Goal: Information Seeking & Learning: Learn about a topic

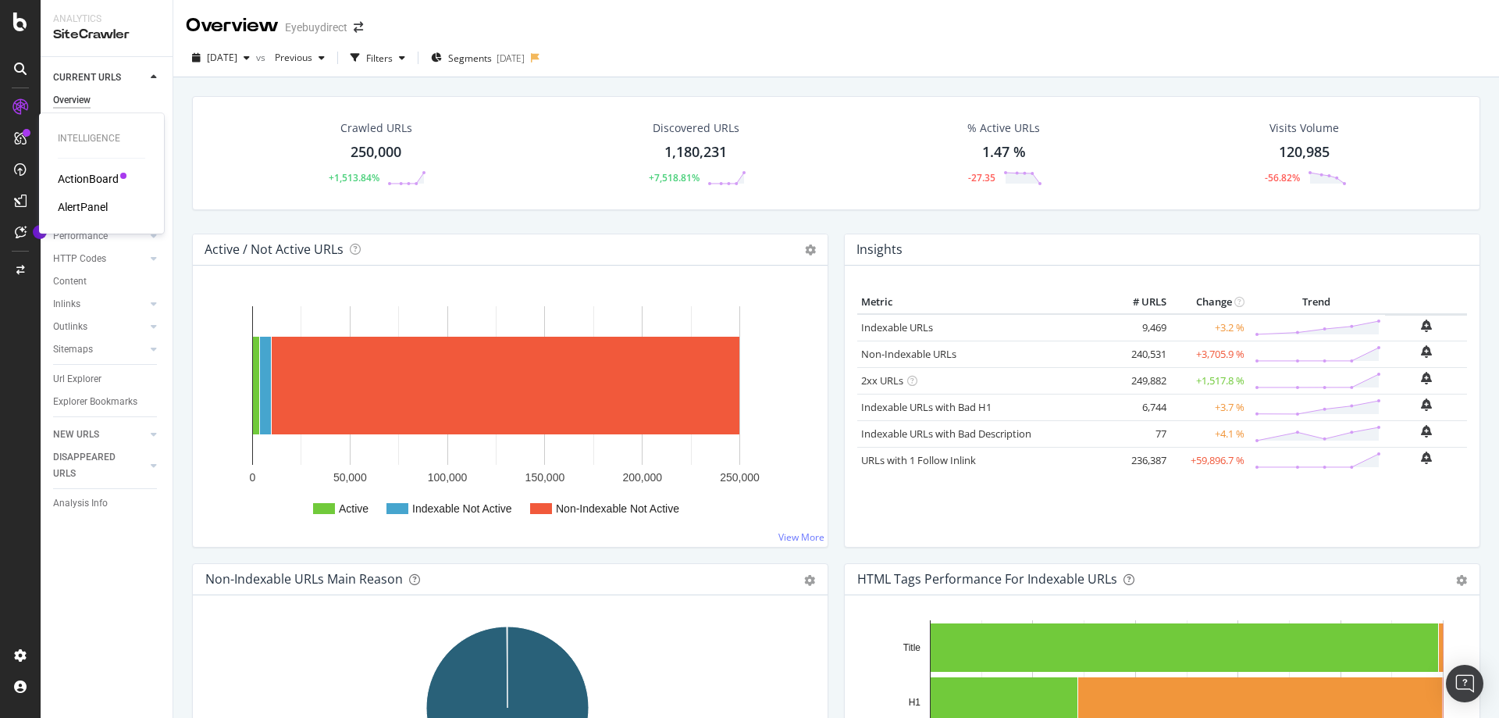
click at [70, 177] on div "ActionBoard" at bounding box center [88, 179] width 61 height 16
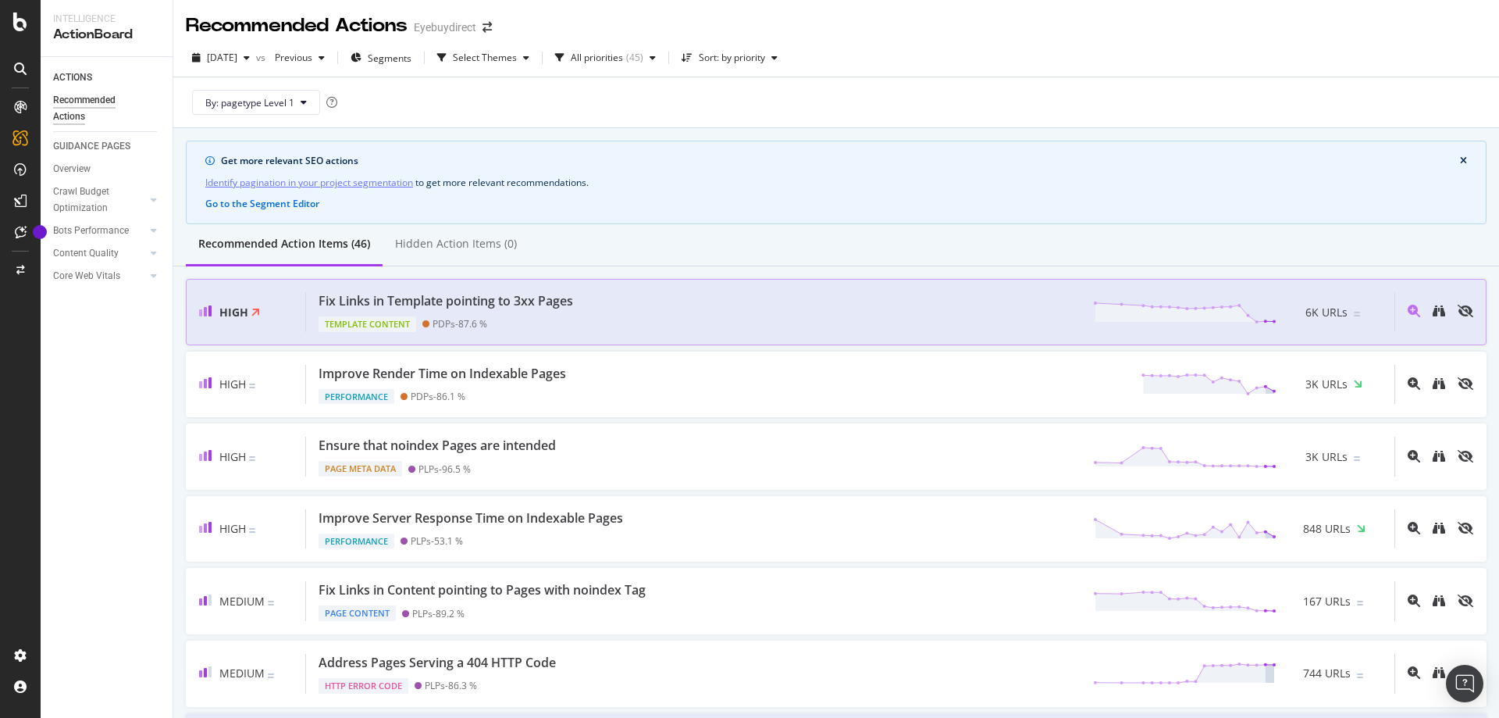
click at [749, 321] on div "Fix Links in Template pointing to 3xx Pages Template Content PDPs - 87.6 % 6K U…" at bounding box center [850, 312] width 1089 height 40
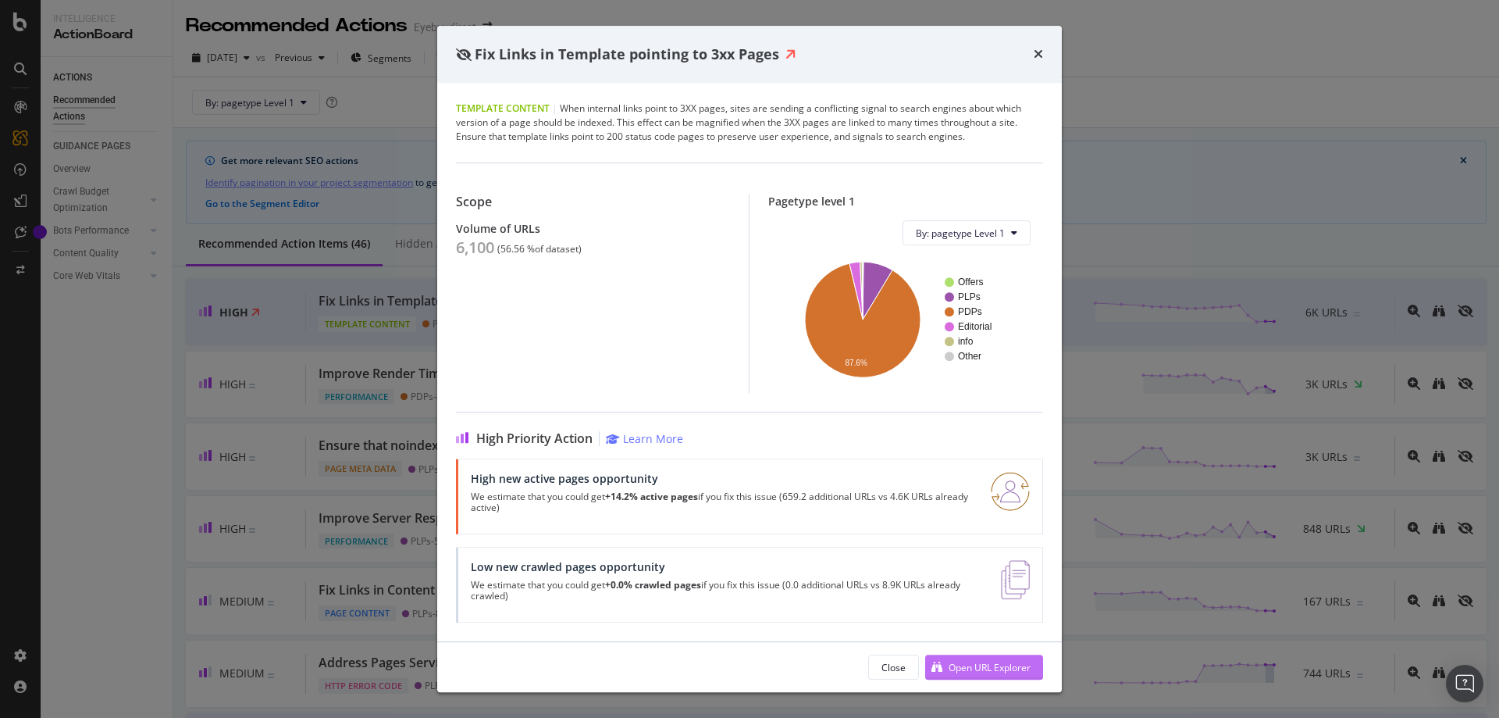
click at [1007, 665] on div "Open URL Explorer" at bounding box center [990, 667] width 82 height 13
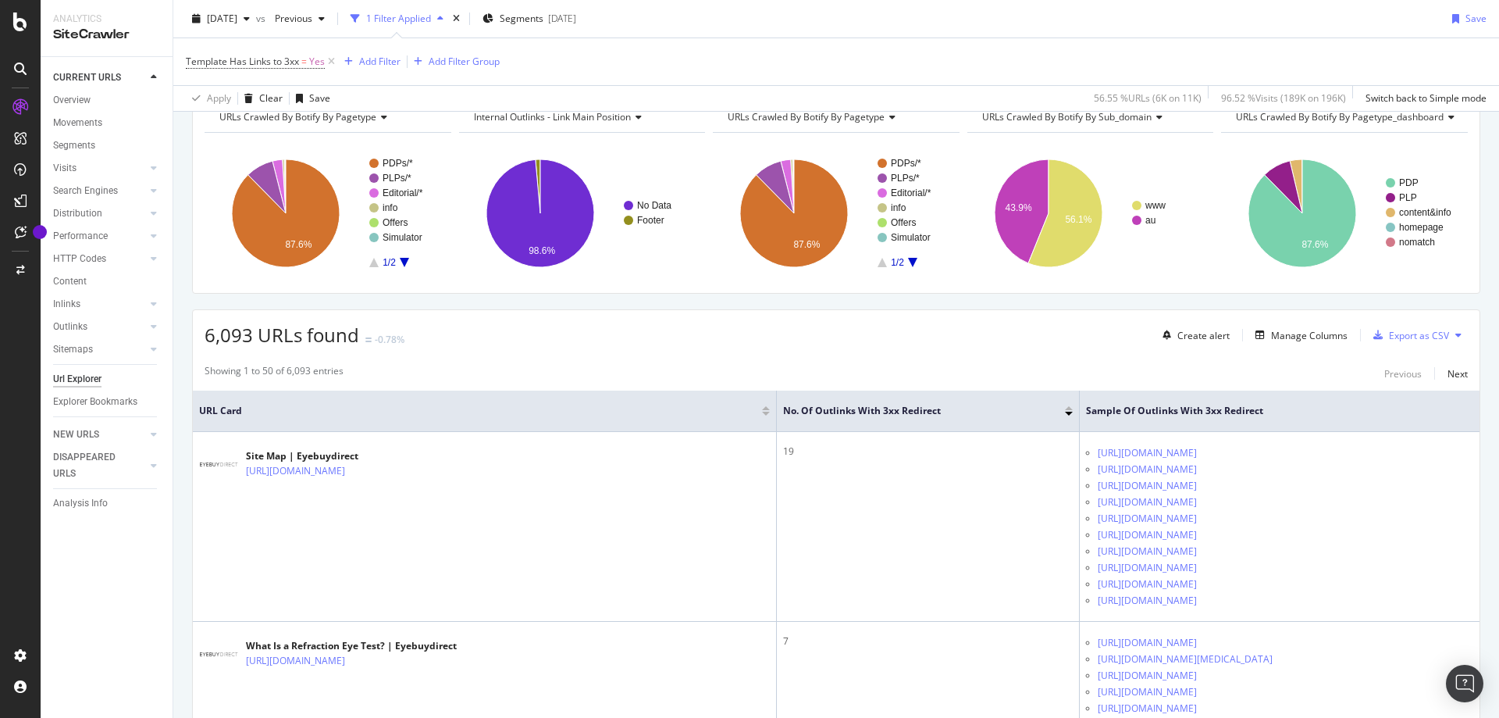
scroll to position [156, 0]
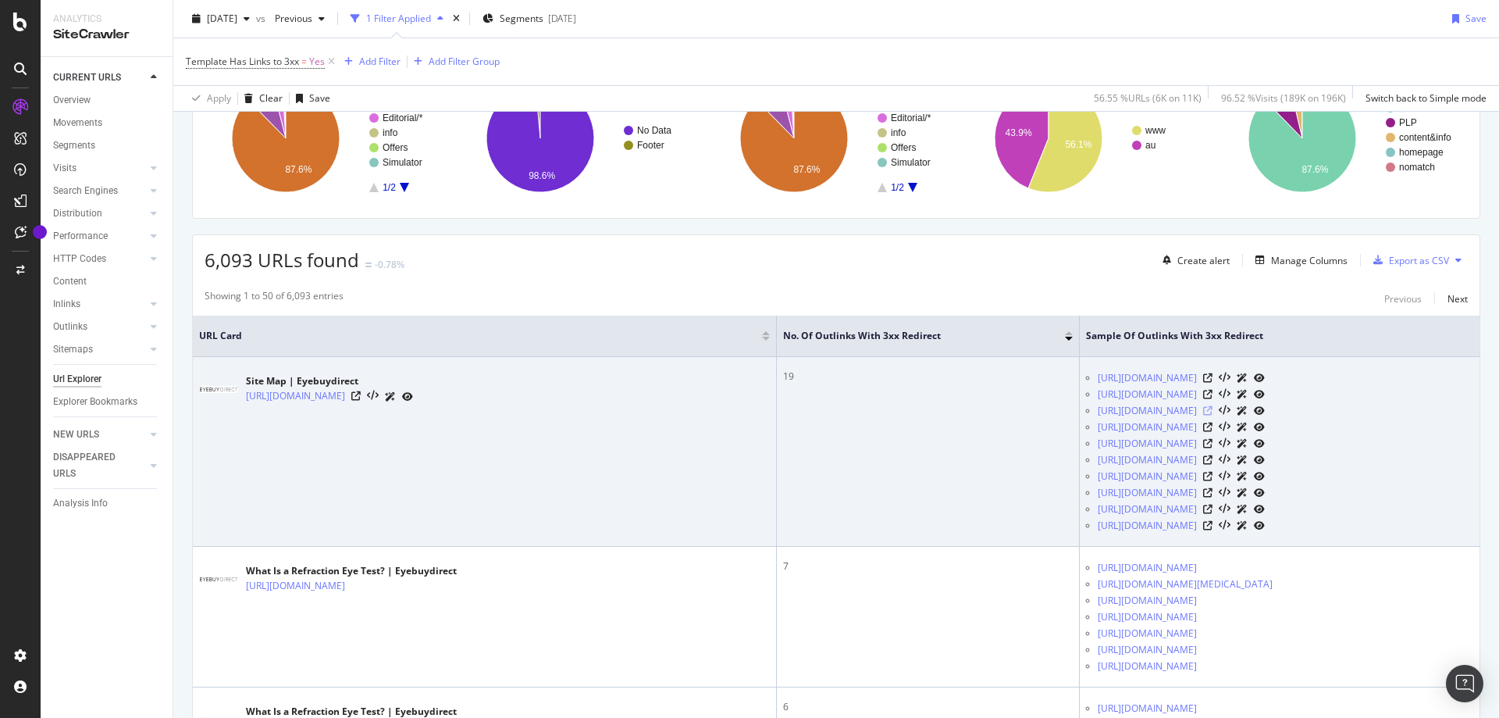
click at [1203, 407] on icon at bounding box center [1207, 410] width 9 height 9
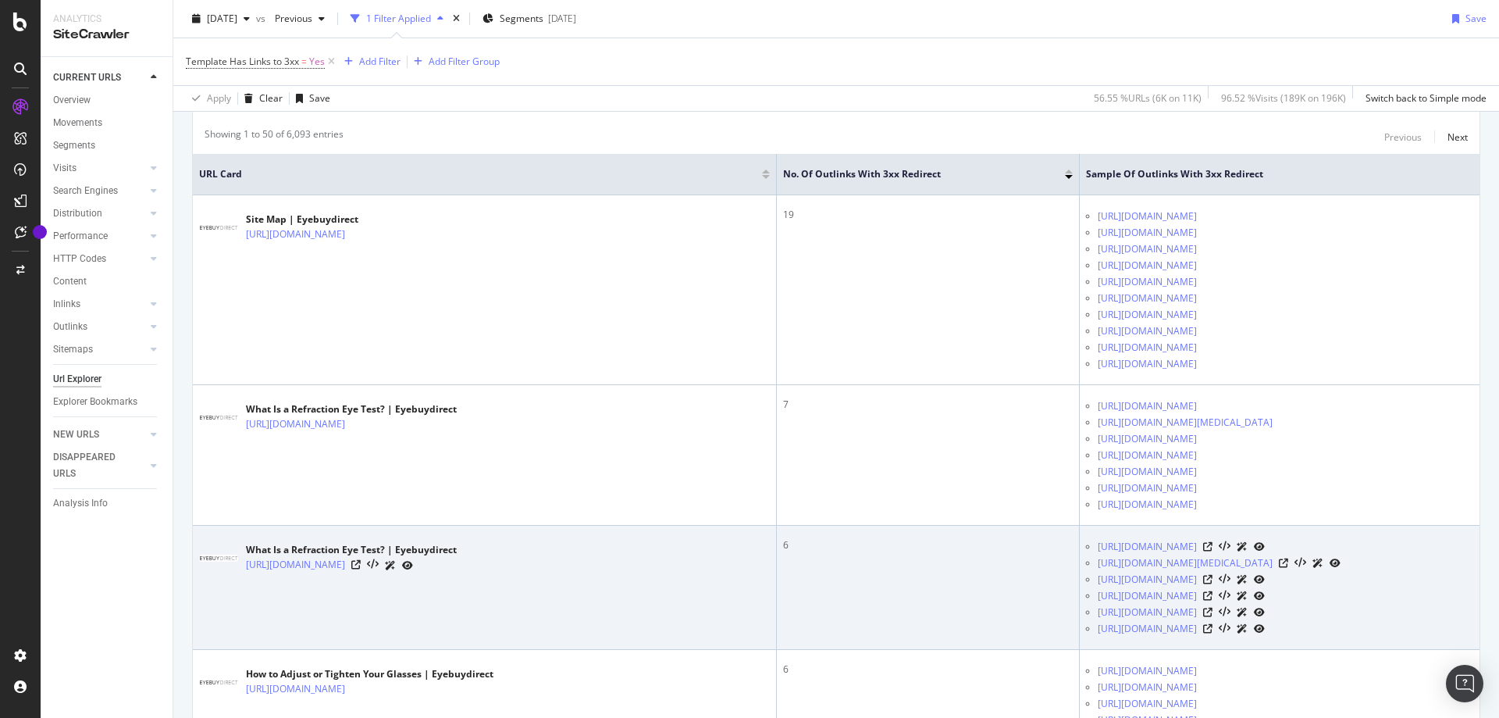
scroll to position [312, 0]
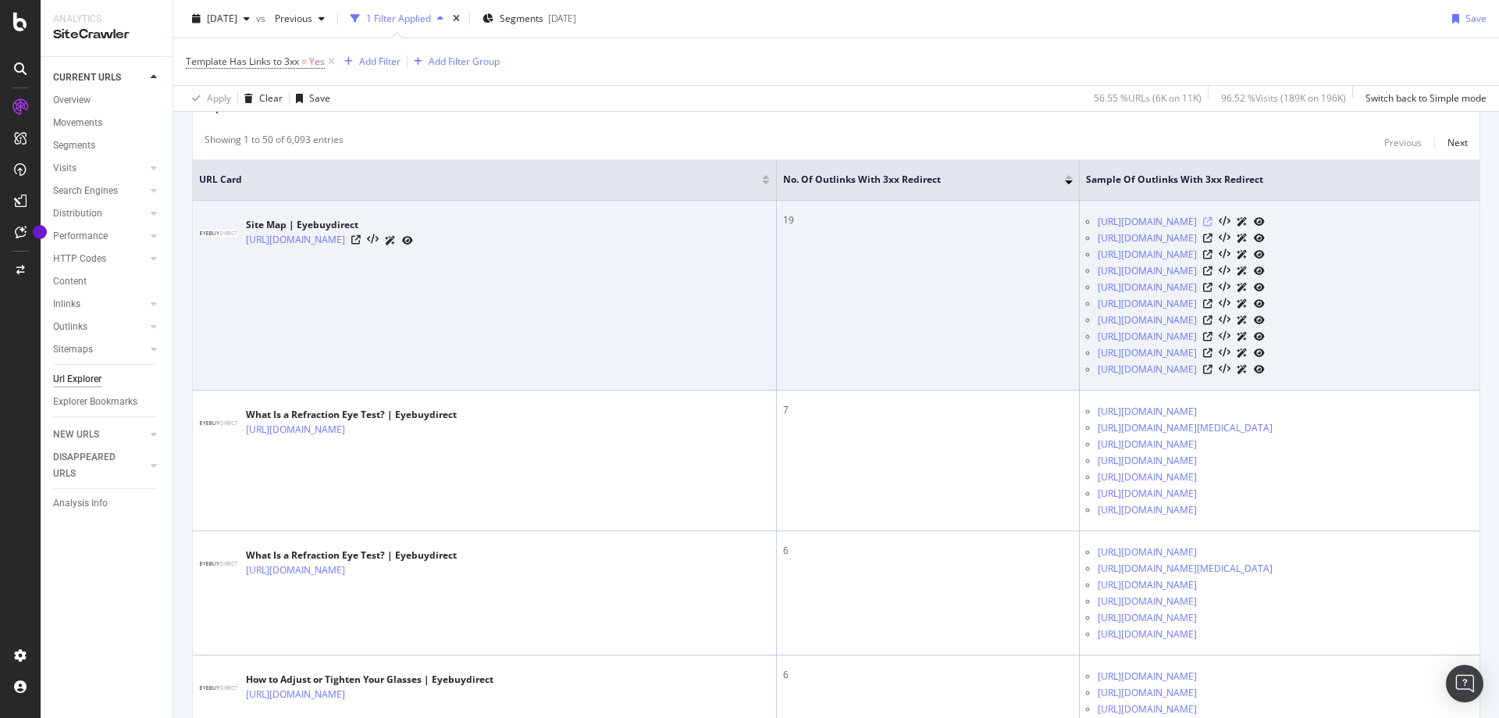
click at [1213, 219] on icon at bounding box center [1207, 221] width 9 height 9
